Goal: Information Seeking & Learning: Learn about a topic

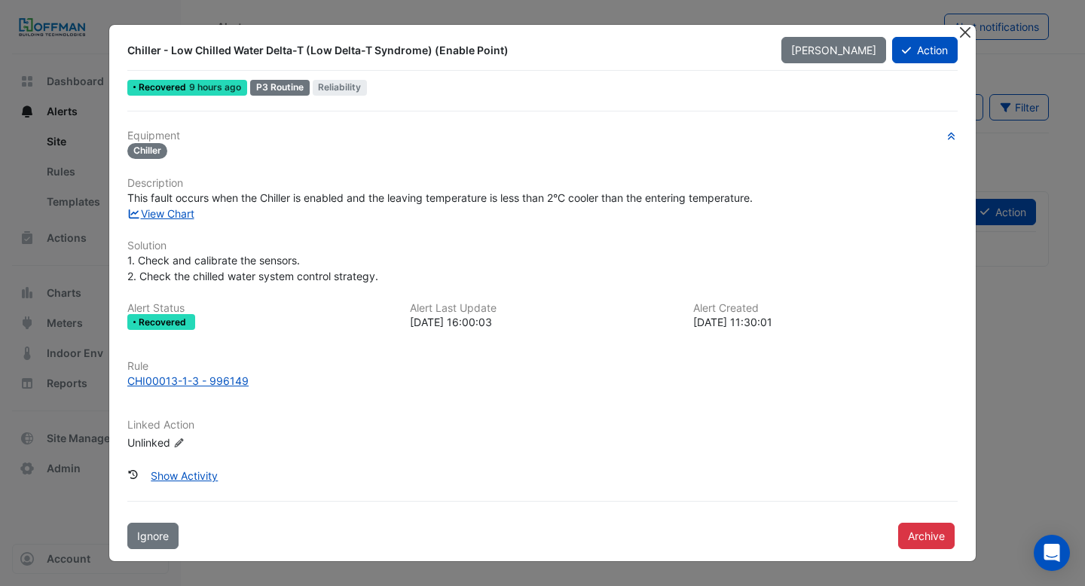
click at [965, 34] on button "Close" at bounding box center [965, 33] width 16 height 16
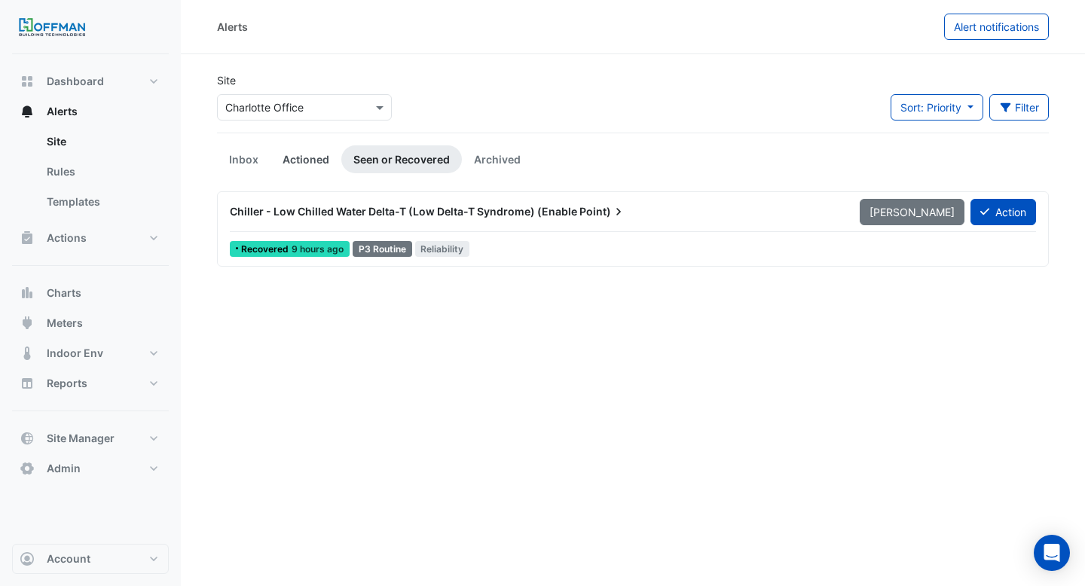
click at [300, 157] on link "Actioned" at bounding box center [306, 159] width 71 height 28
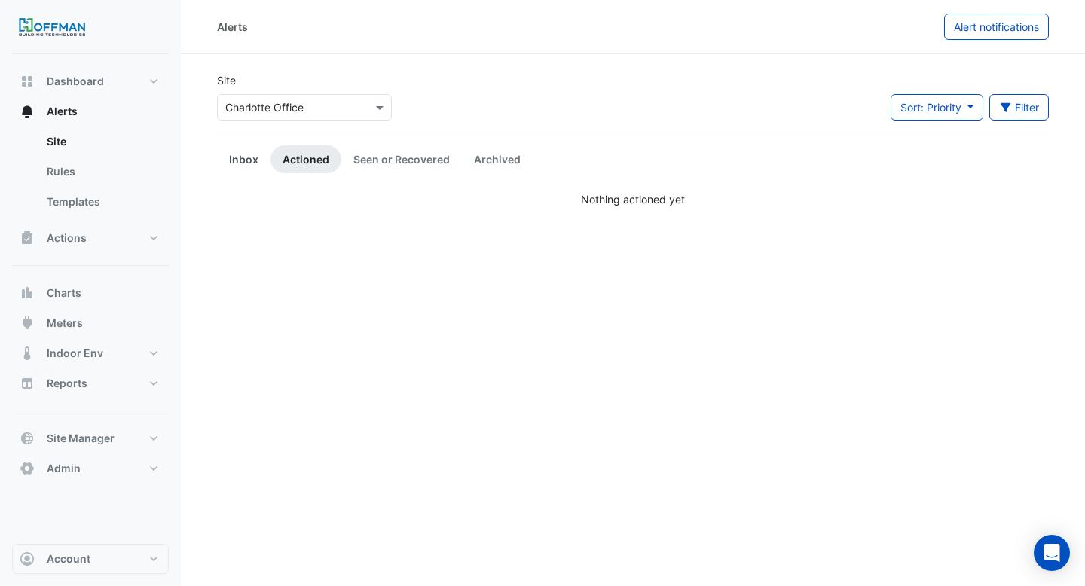
click at [234, 154] on link "Inbox" at bounding box center [243, 159] width 53 height 28
click at [485, 158] on link "Archived" at bounding box center [497, 159] width 71 height 28
click at [403, 157] on link "Seen or Recovered" at bounding box center [401, 159] width 121 height 28
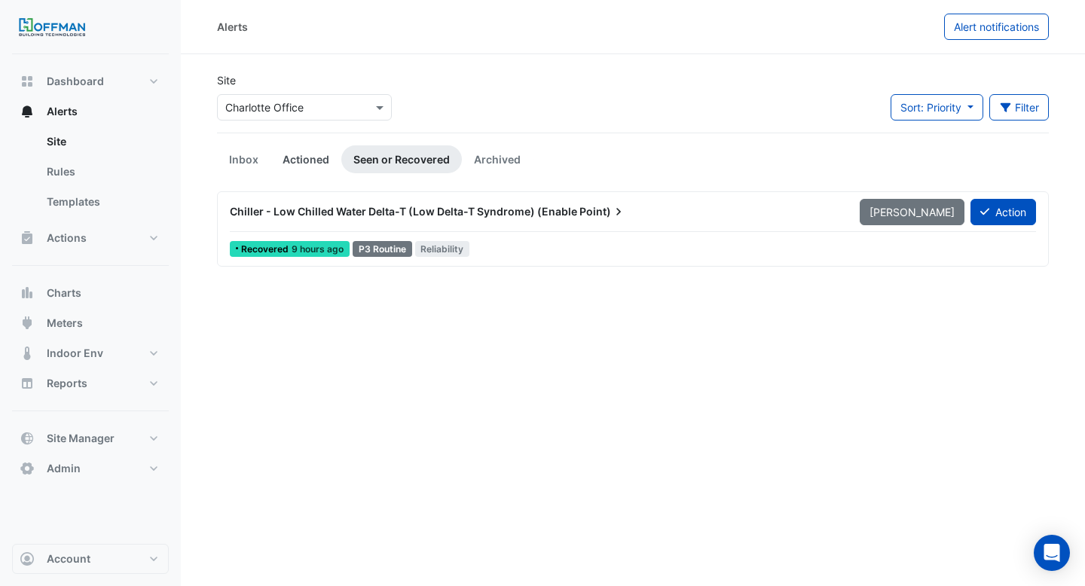
click at [308, 161] on link "Actioned" at bounding box center [306, 159] width 71 height 28
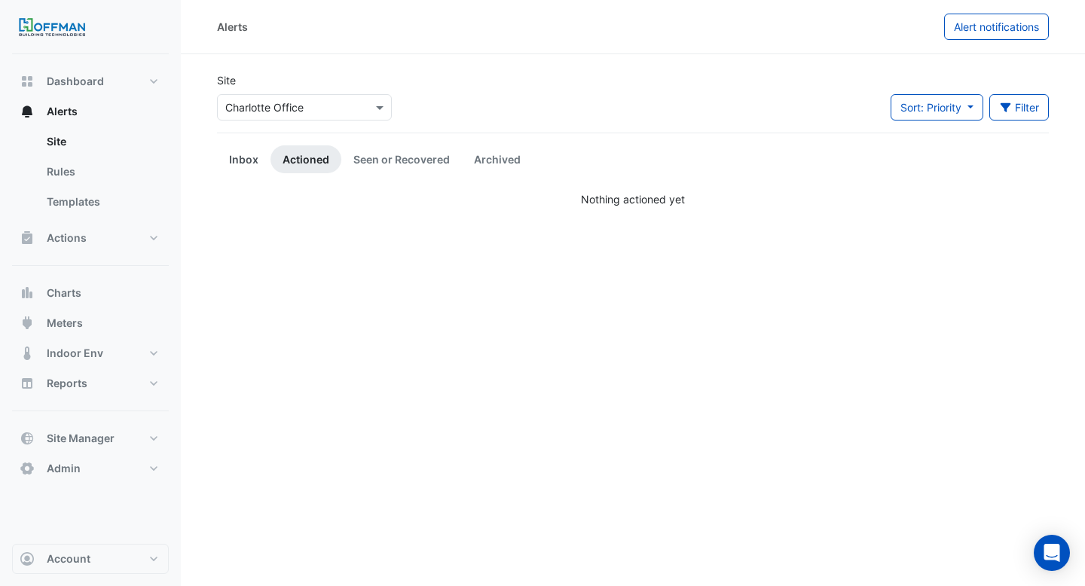
click at [257, 157] on link "Inbox" at bounding box center [243, 159] width 53 height 28
click at [295, 100] on input "text" at bounding box center [289, 108] width 128 height 16
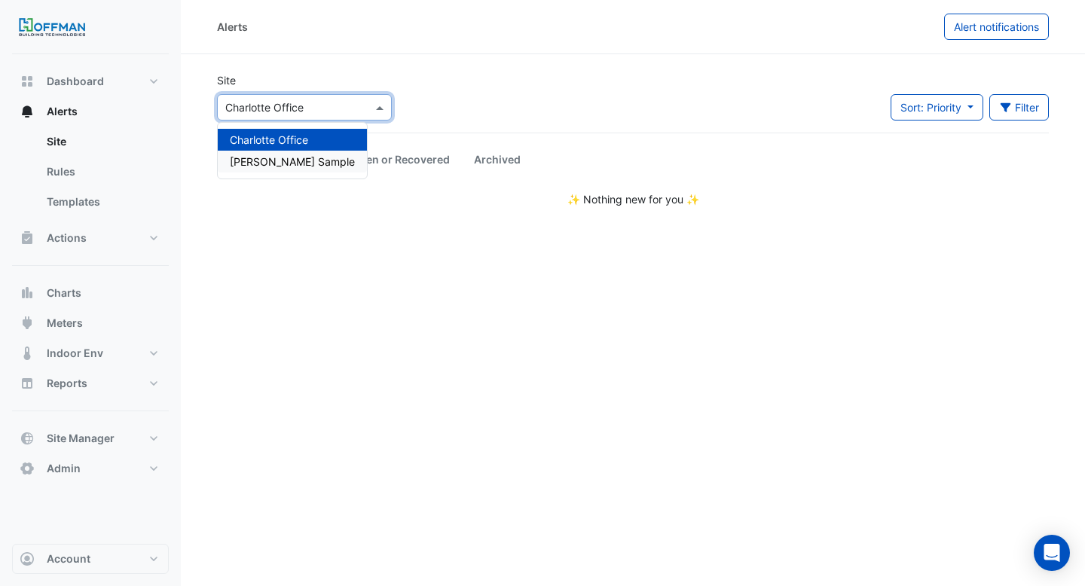
click at [289, 168] on div "[PERSON_NAME] Sample" at bounding box center [292, 162] width 149 height 22
click at [296, 109] on input "text" at bounding box center [289, 108] width 128 height 16
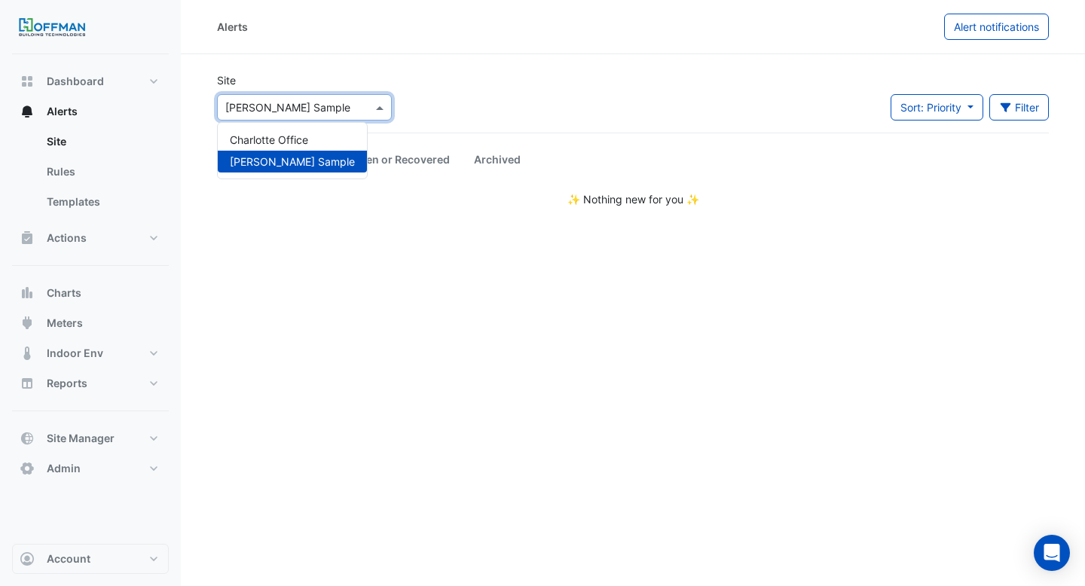
click at [293, 129] on div "Charlotte Office" at bounding box center [292, 140] width 149 height 22
click at [381, 57] on section "Site Select a Site × Charlotte Office Sort: Priority Priority Updated Filter Ti…" at bounding box center [633, 130] width 904 height 153
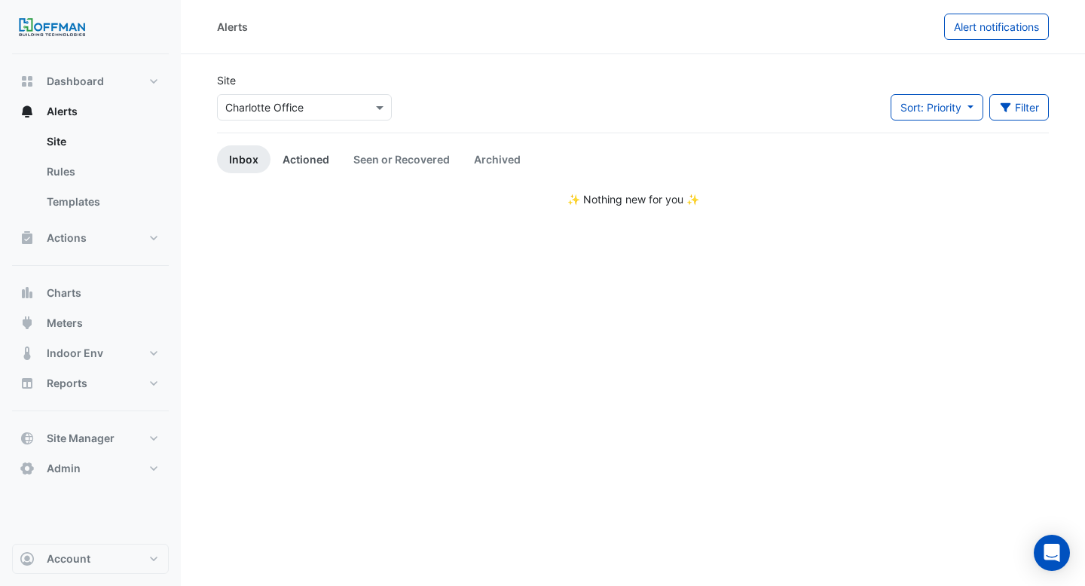
click at [304, 158] on link "Actioned" at bounding box center [306, 159] width 71 height 28
click at [362, 158] on link "Seen or Recovered" at bounding box center [401, 159] width 121 height 28
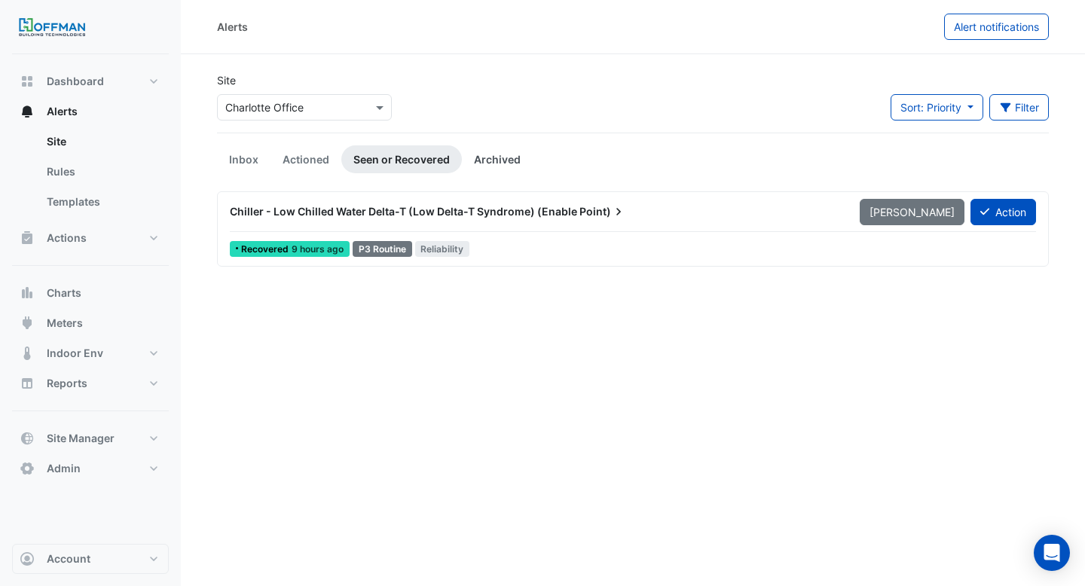
click at [501, 160] on link "Archived" at bounding box center [497, 159] width 71 height 28
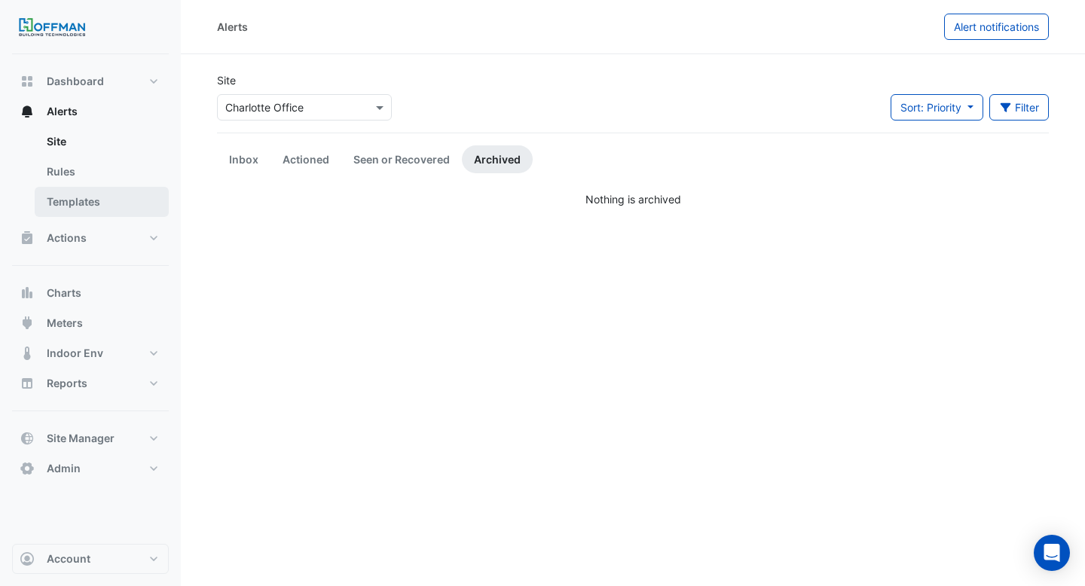
click at [60, 209] on link "Templates" at bounding box center [102, 202] width 134 height 30
select select
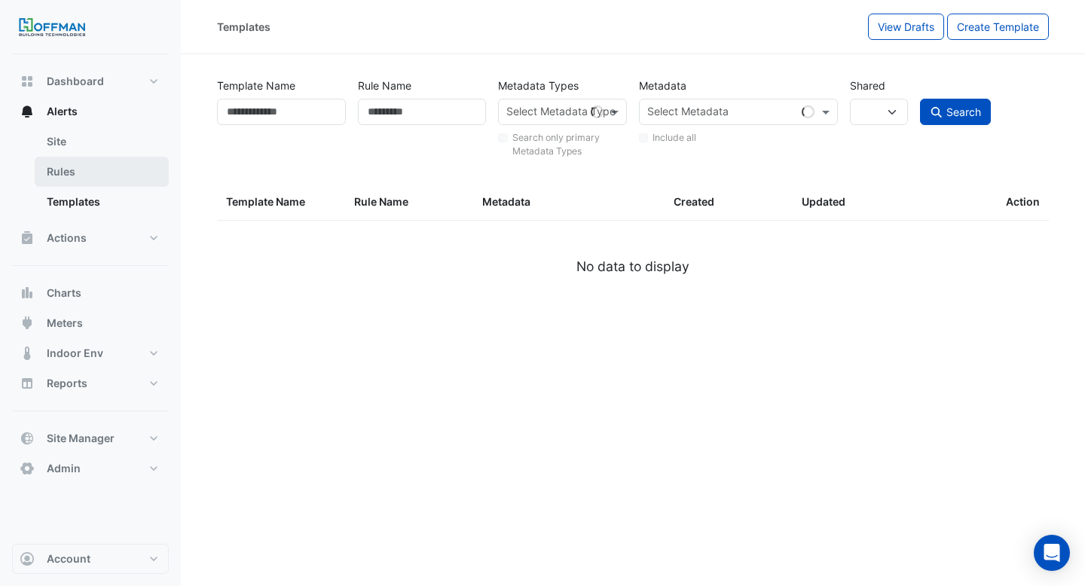
click at [74, 181] on link "Rules" at bounding box center [102, 172] width 134 height 30
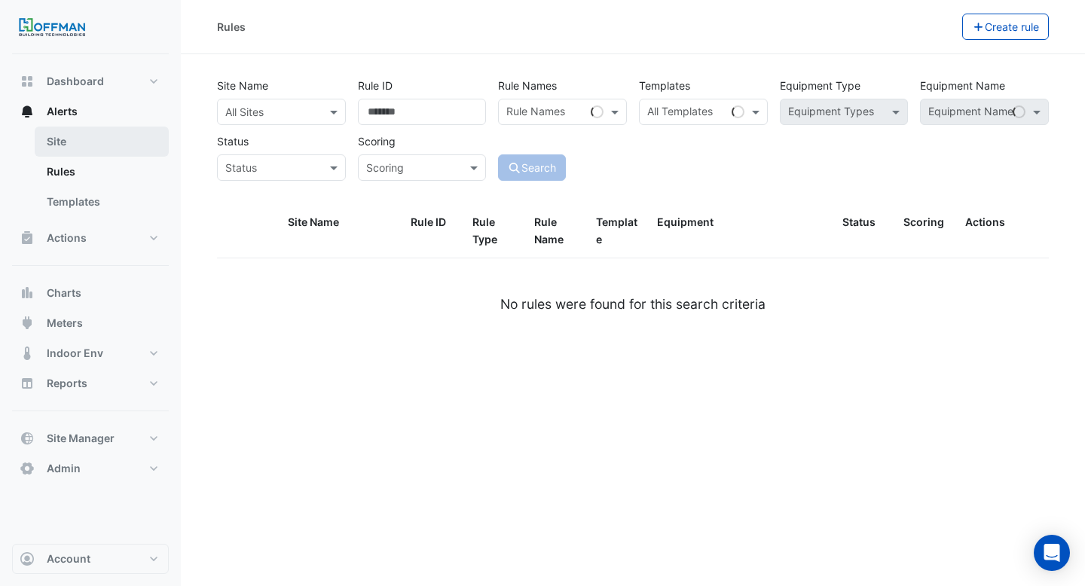
click at [86, 139] on link "Site" at bounding box center [102, 142] width 134 height 30
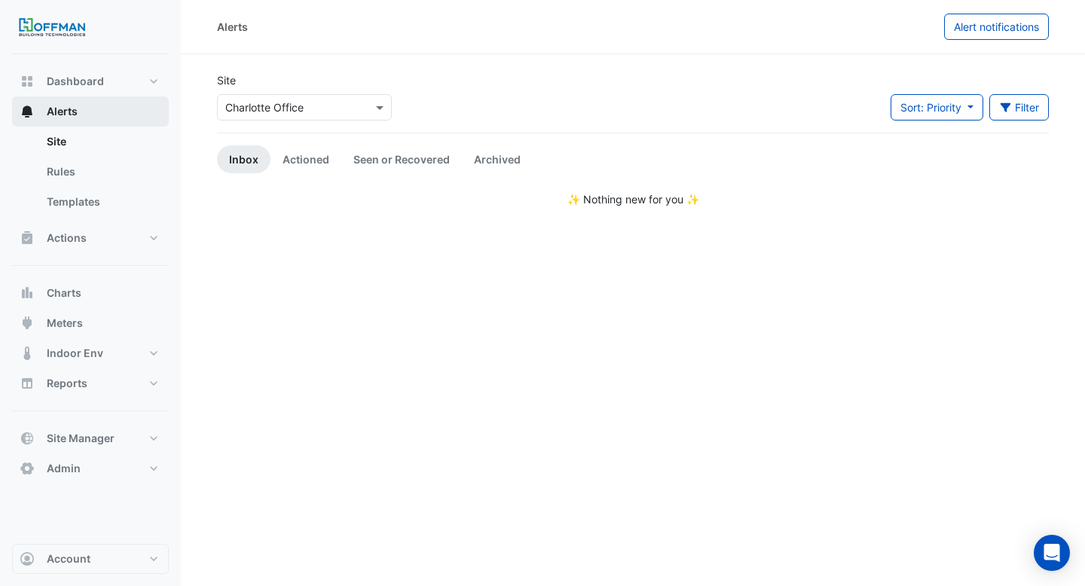
click at [94, 114] on button "Alerts" at bounding box center [90, 111] width 157 height 30
click at [96, 72] on button "Dashboard" at bounding box center [90, 81] width 157 height 30
select select "***"
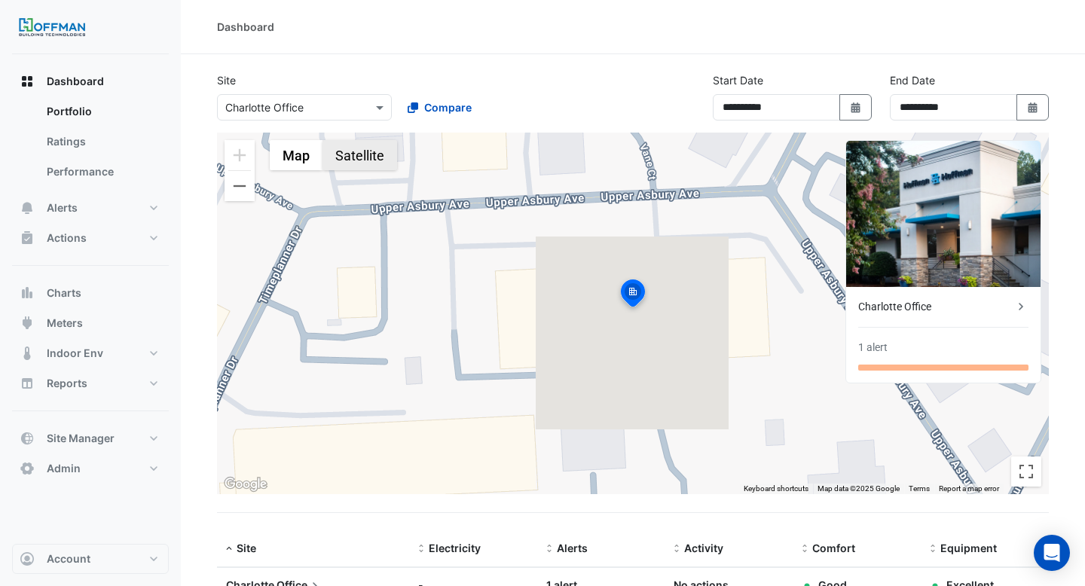
click at [372, 164] on button "Satellite" at bounding box center [359, 155] width 75 height 30
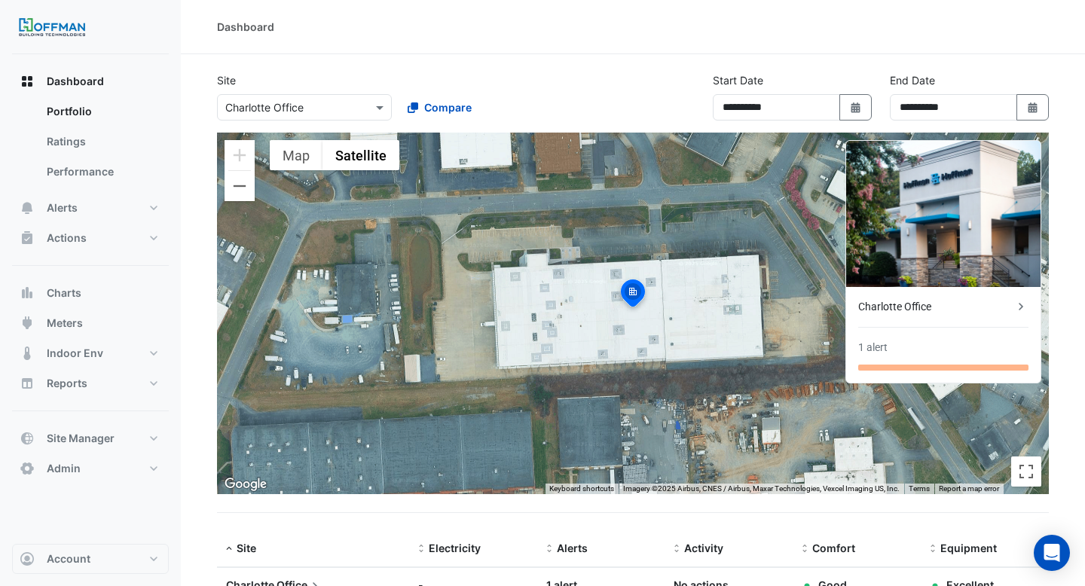
click at [631, 289] on img at bounding box center [632, 295] width 33 height 36
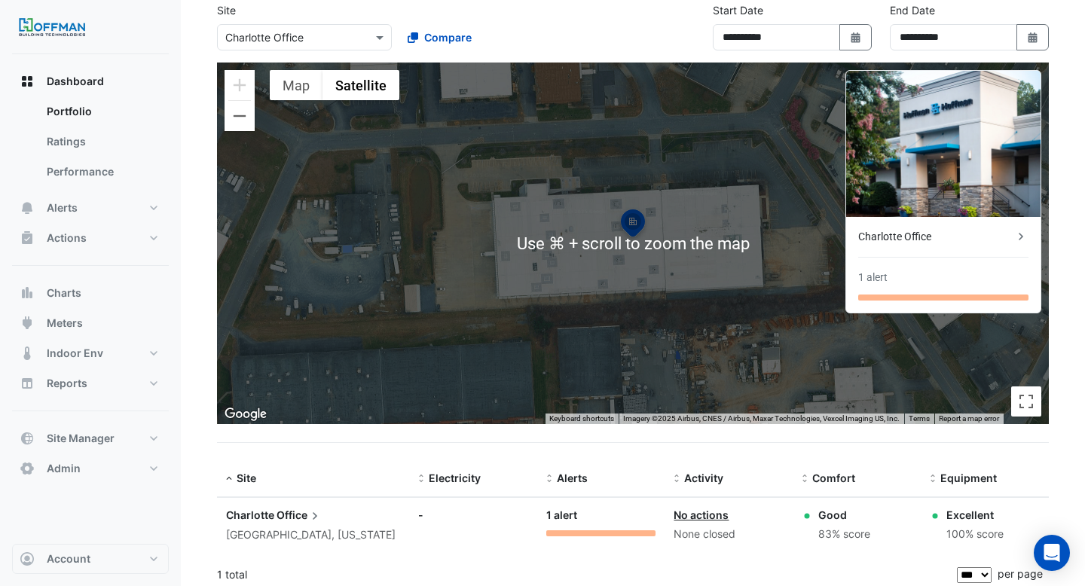
scroll to position [77, 0]
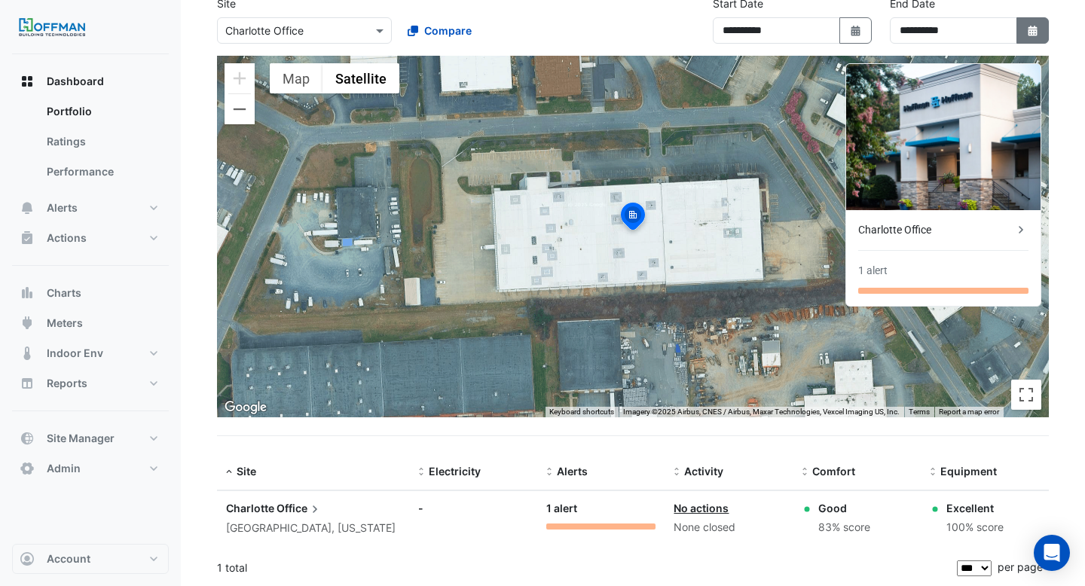
click at [1023, 20] on button "Select Date" at bounding box center [1032, 30] width 33 height 26
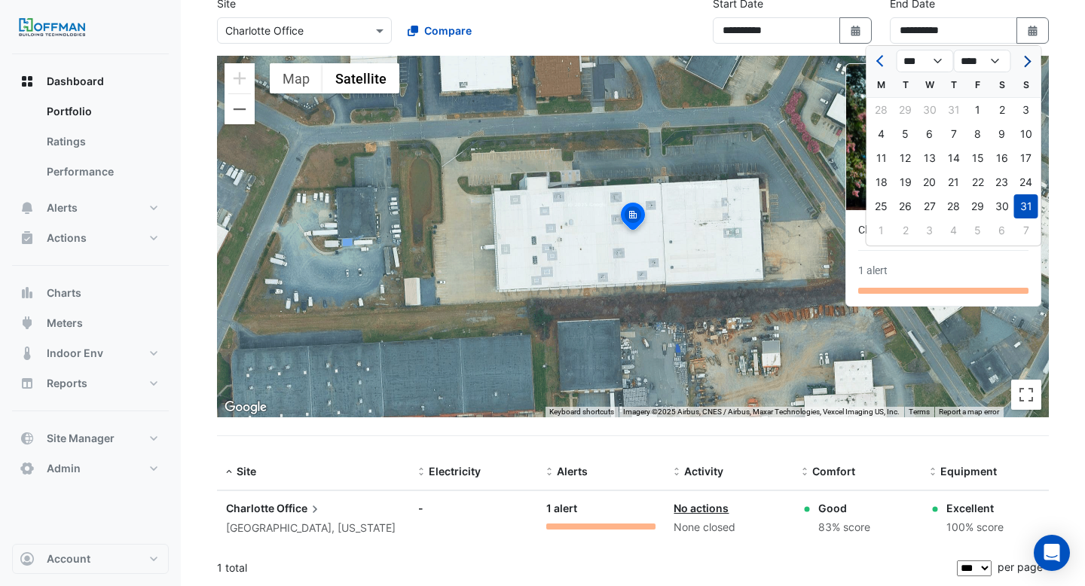
click at [1027, 55] on button "Next month" at bounding box center [1025, 61] width 18 height 24
select select "*"
click at [973, 110] on div "5" at bounding box center [978, 110] width 24 height 24
type input "**********"
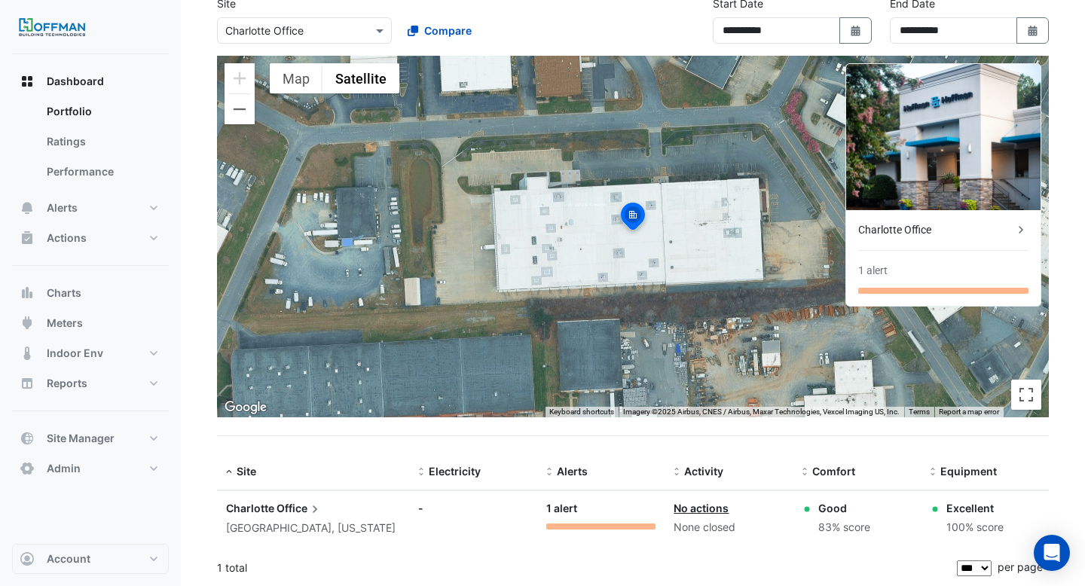
click at [708, 509] on link "No actions" at bounding box center [701, 508] width 55 height 13
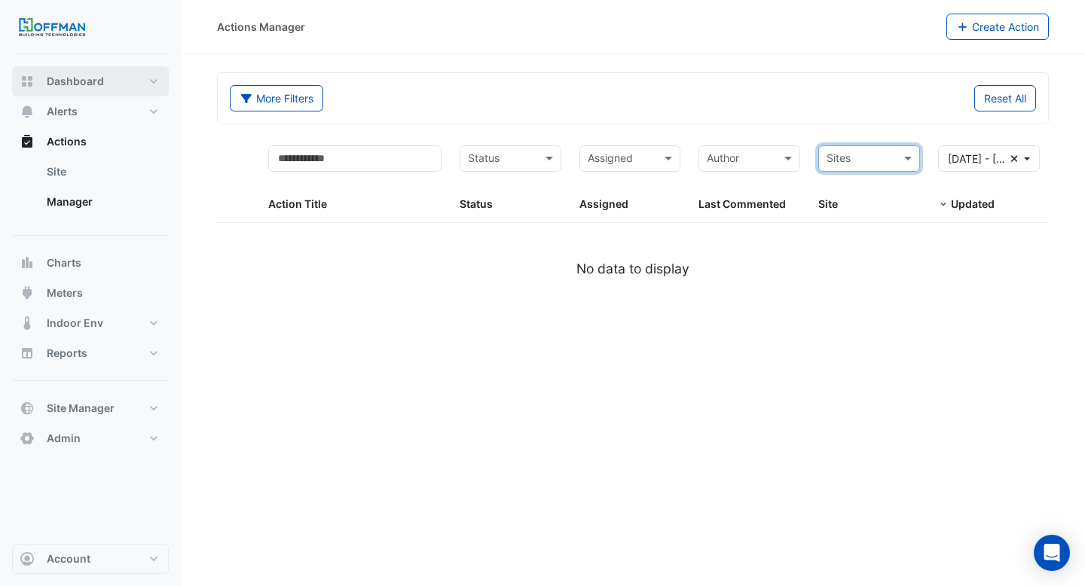
click at [72, 87] on span "Dashboard" at bounding box center [75, 81] width 57 height 15
select select "***"
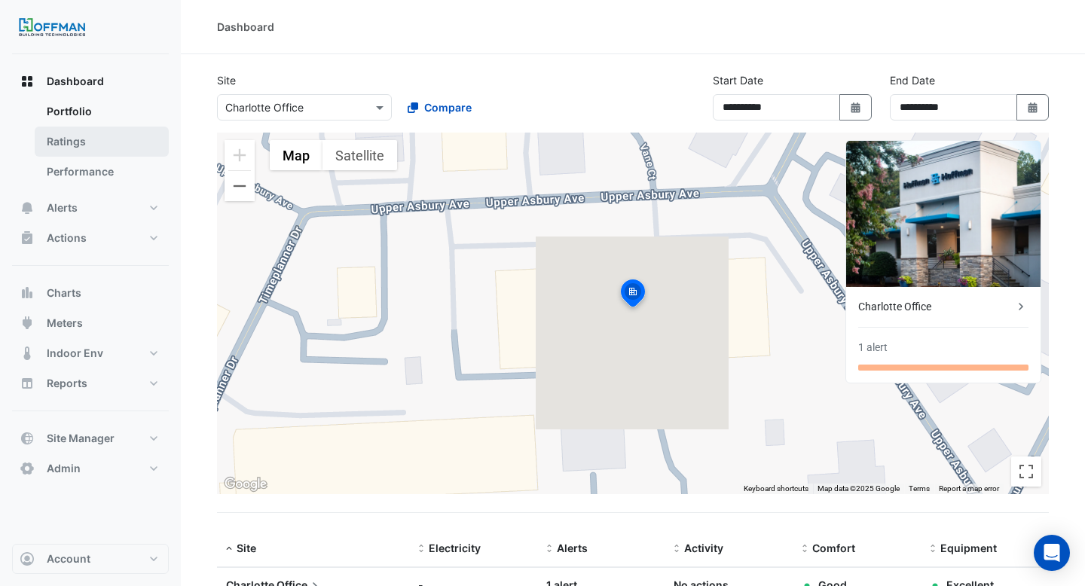
click at [80, 139] on link "Ratings" at bounding box center [102, 142] width 134 height 30
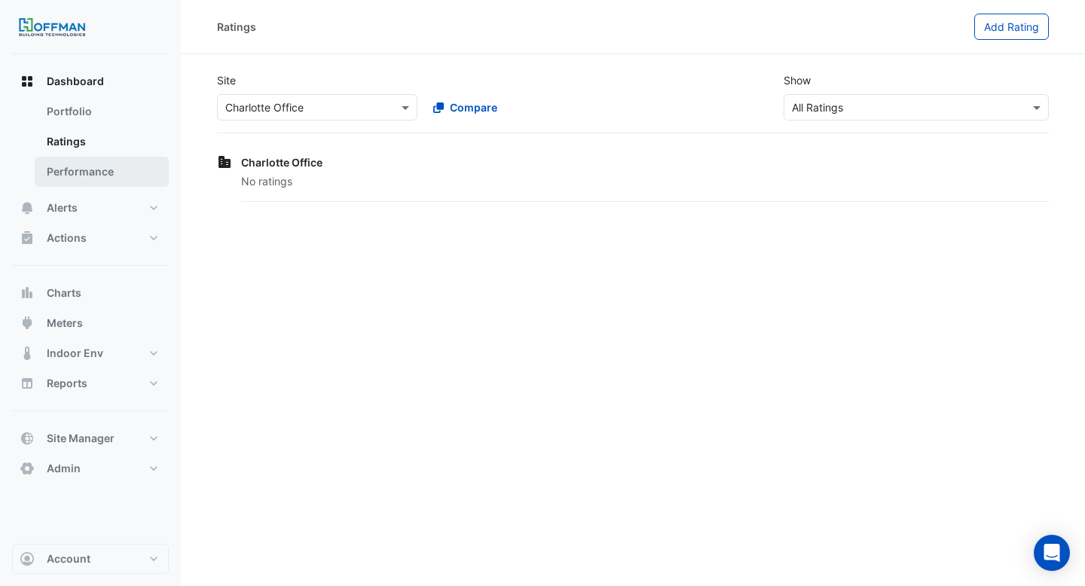
click at [90, 166] on link "Performance" at bounding box center [102, 172] width 134 height 30
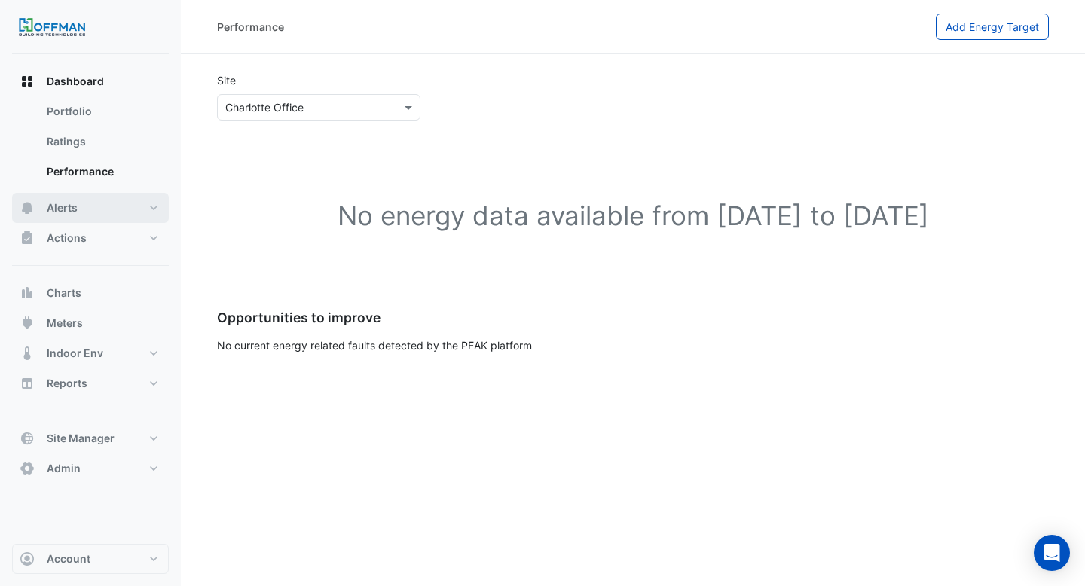
click at [78, 208] on button "Alerts" at bounding box center [90, 208] width 157 height 30
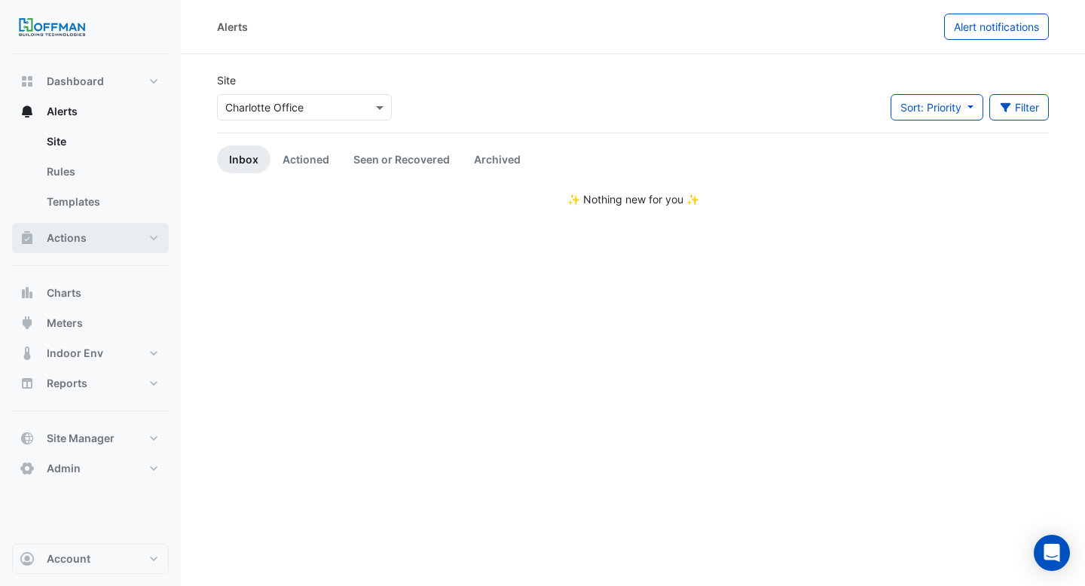
click at [80, 239] on span "Actions" at bounding box center [67, 238] width 40 height 15
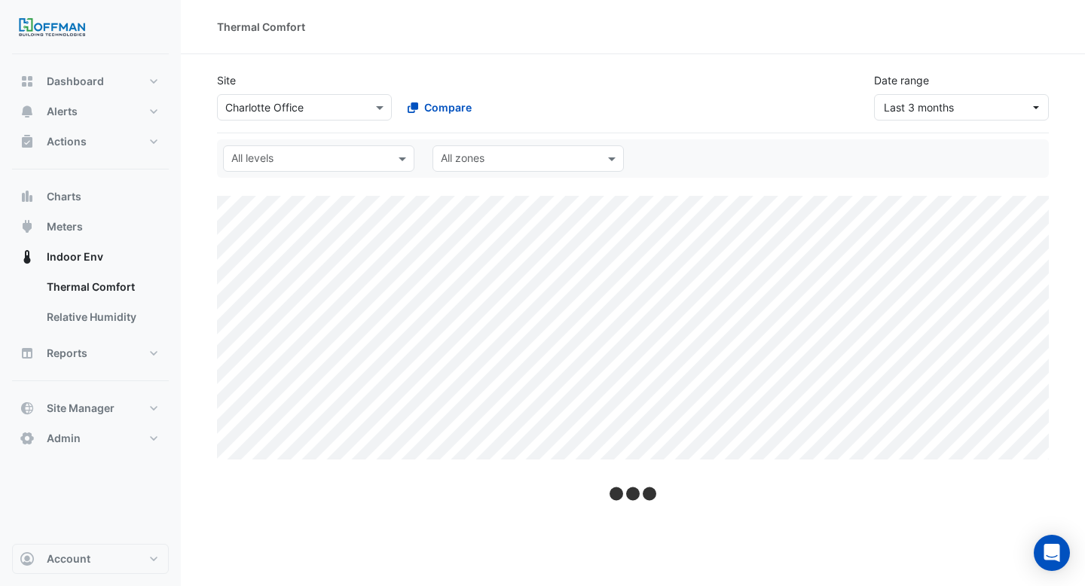
select select "***"
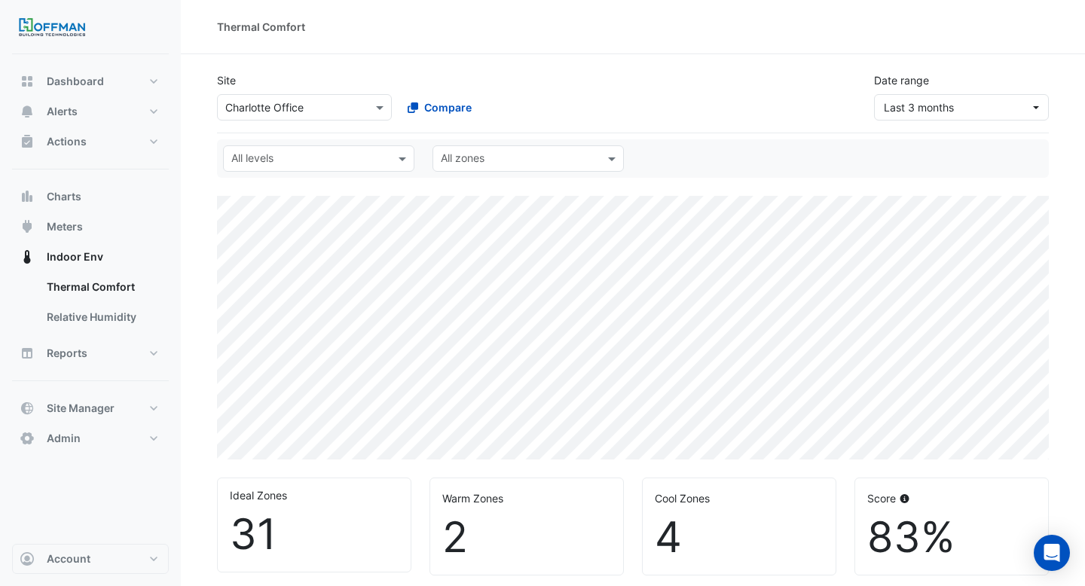
drag, startPoint x: 228, startPoint y: 529, endPoint x: 312, endPoint y: 489, distance: 93.4
click at [312, 489] on div "Ideal Zones 31" at bounding box center [314, 524] width 193 height 93
drag, startPoint x: 228, startPoint y: 496, endPoint x: 300, endPoint y: 543, distance: 86.1
click at [300, 543] on div "Ideal Zones 31" at bounding box center [314, 524] width 193 height 93
drag, startPoint x: 436, startPoint y: 497, endPoint x: 683, endPoint y: 528, distance: 249.1
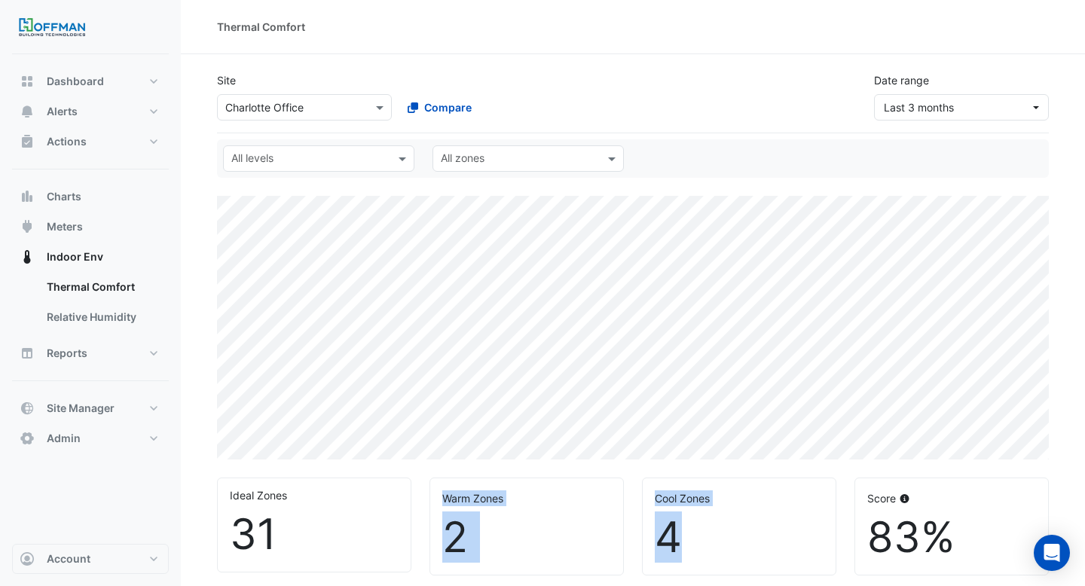
click at [683, 528] on div "Ideal Zones 31 Warm Zones 2 Cool Zones 4 Score 83%" at bounding box center [633, 521] width 850 height 110
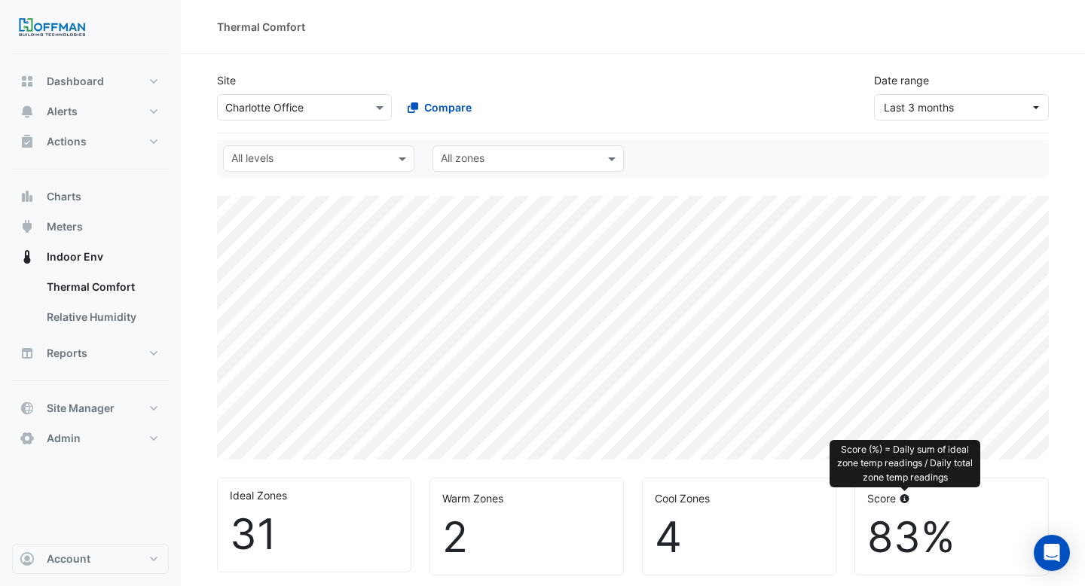
click at [903, 503] on icon at bounding box center [904, 498] width 11 height 9
